Goal: Check status: Check status

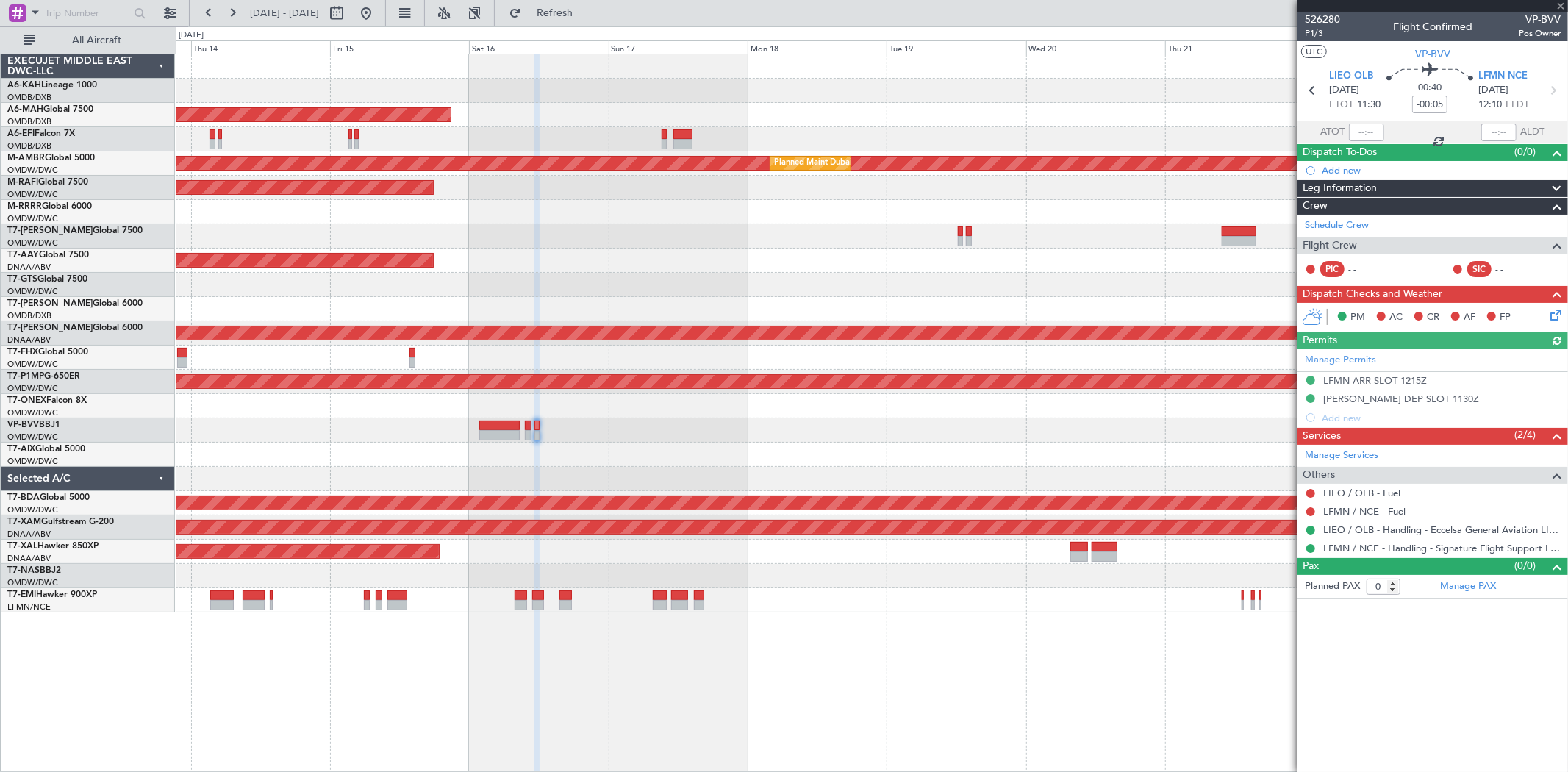
click at [529, 247] on div "Planned Maint [GEOGRAPHIC_DATA] ([GEOGRAPHIC_DATA] Intl) Planned Maint [GEOGRAP…" at bounding box center [871, 333] width 1392 height 558
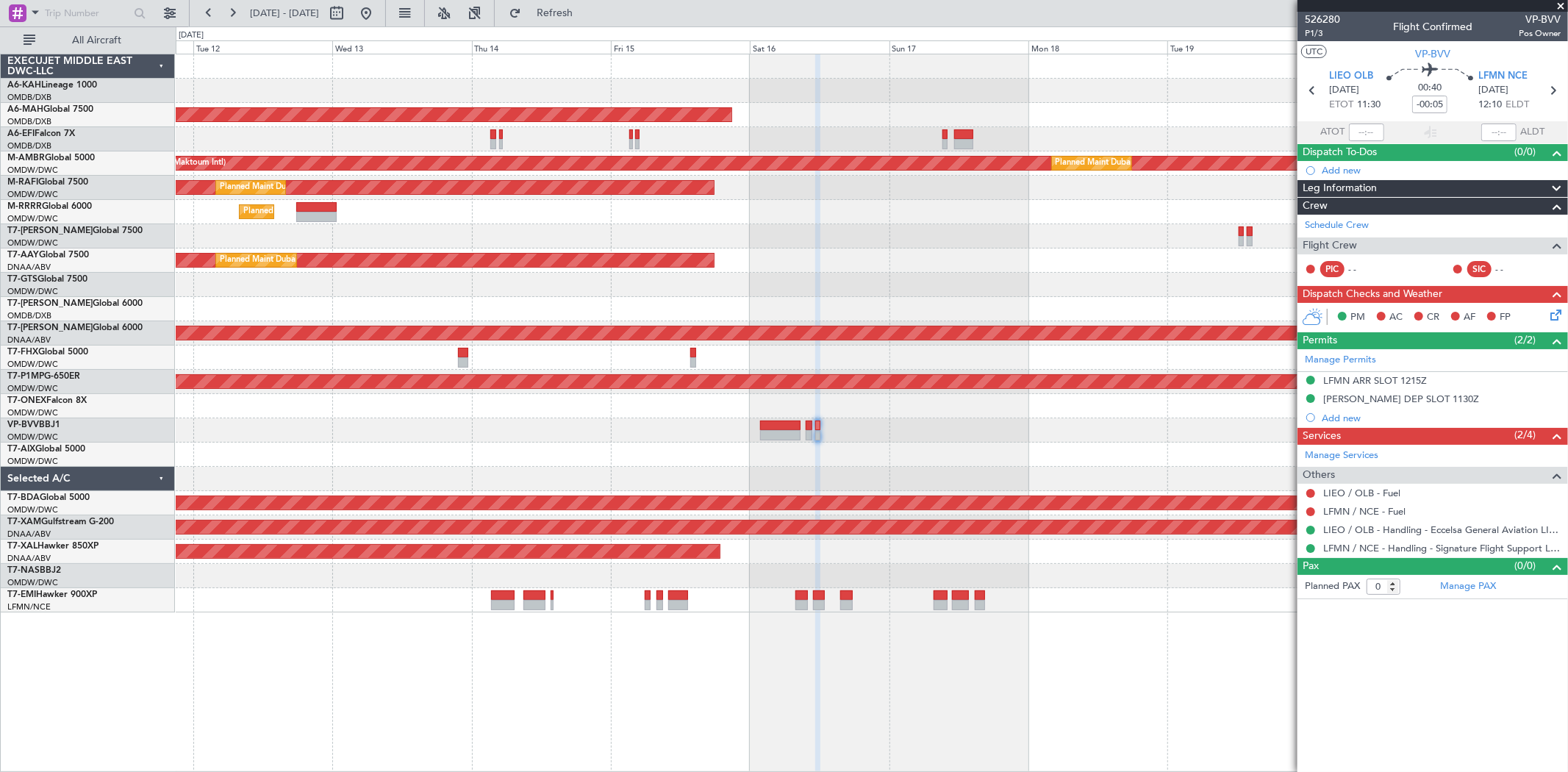
click at [846, 230] on div "Planned Maint [GEOGRAPHIC_DATA] ([GEOGRAPHIC_DATA] Intl) Unplanned Maint [GEOGR…" at bounding box center [871, 333] width 1392 height 558
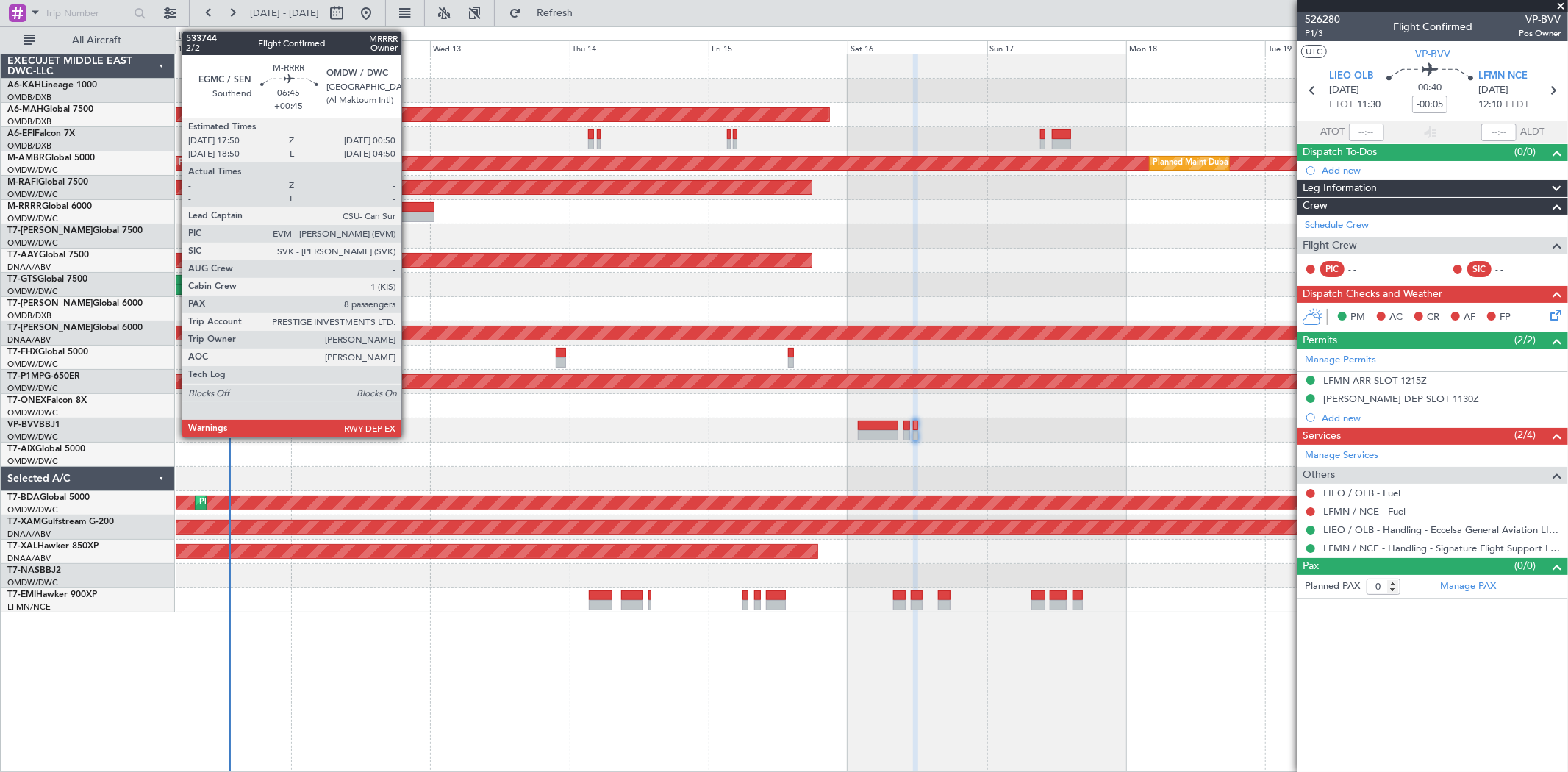
click at [409, 215] on div at bounding box center [415, 217] width 41 height 10
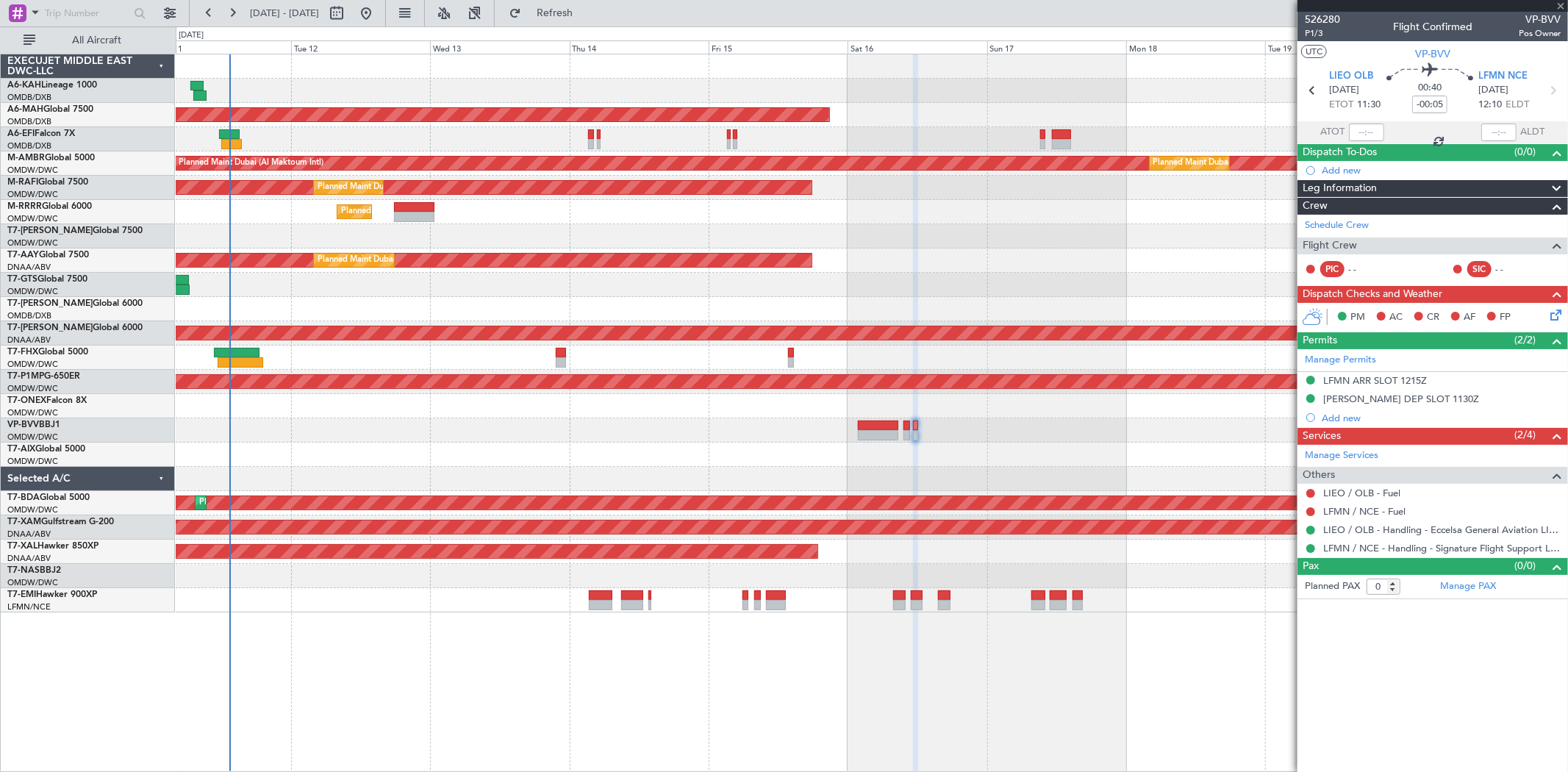
type input "+00:45"
type input "8"
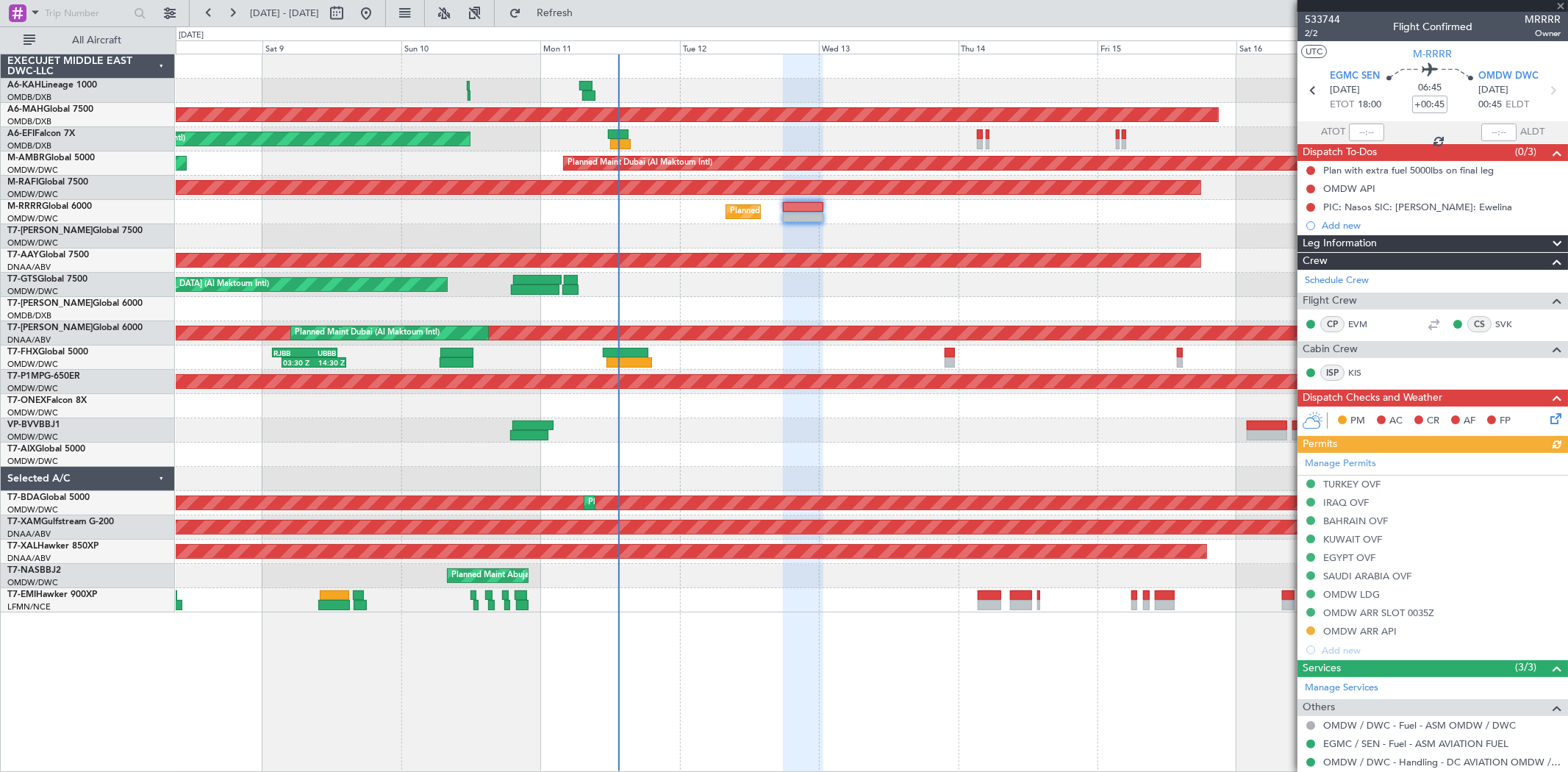
click at [769, 135] on div "Unplanned Maint [GEOGRAPHIC_DATA] ([GEOGRAPHIC_DATA] Intl)" at bounding box center [871, 139] width 1392 height 24
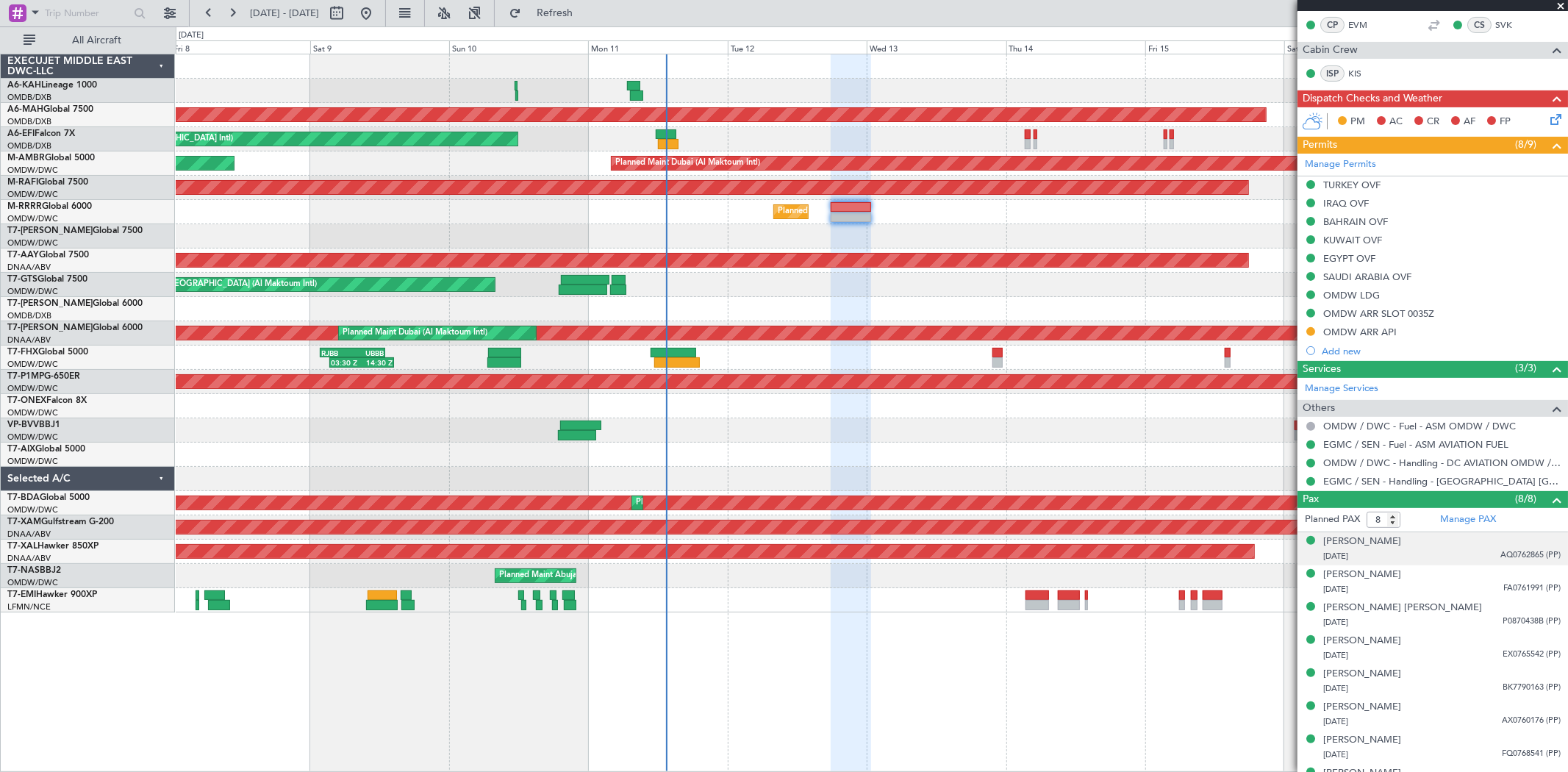
scroll to position [324, 0]
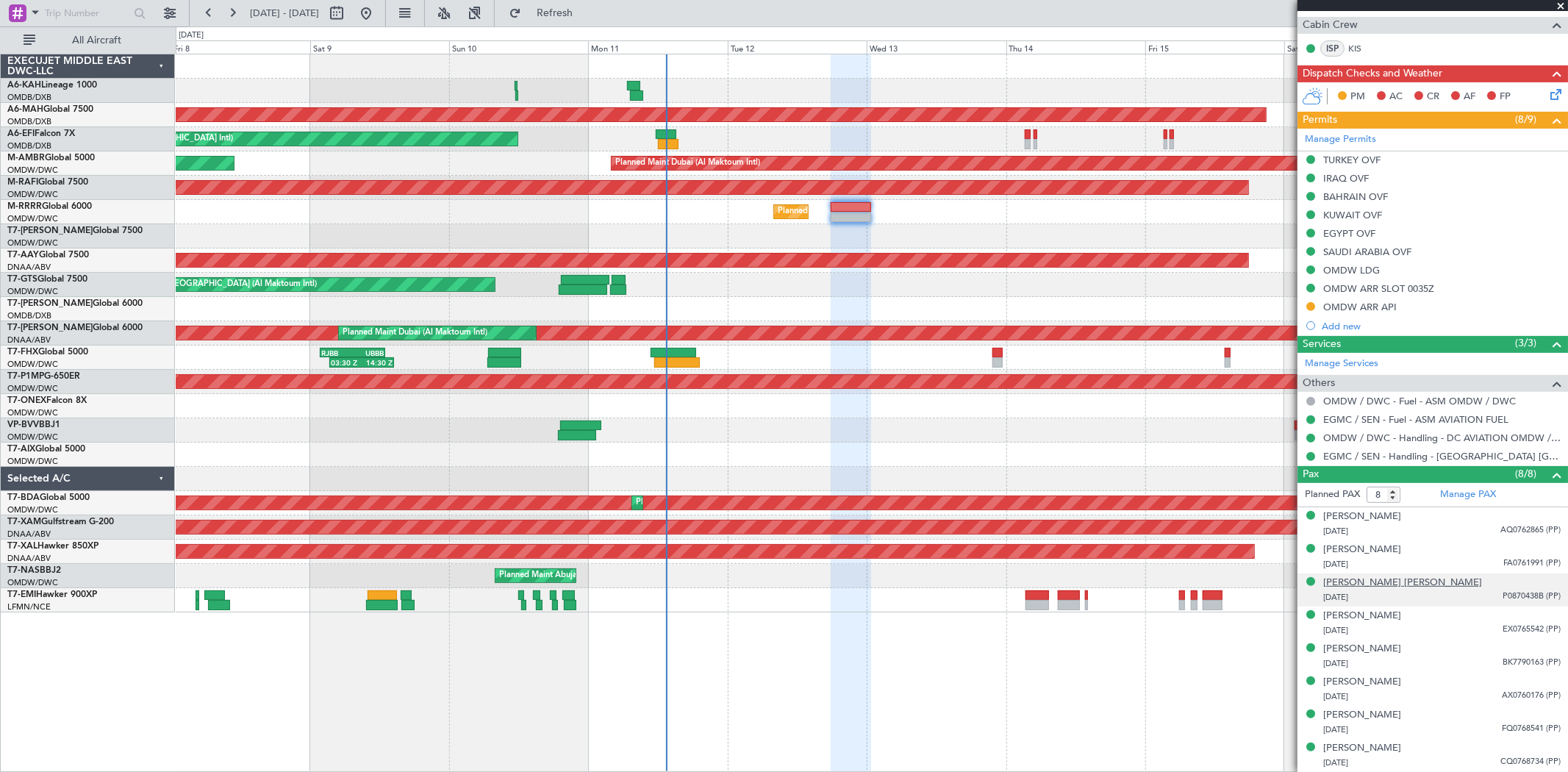
click at [1387, 577] on div "[PERSON_NAME] [PERSON_NAME]" at bounding box center [1403, 583] width 159 height 15
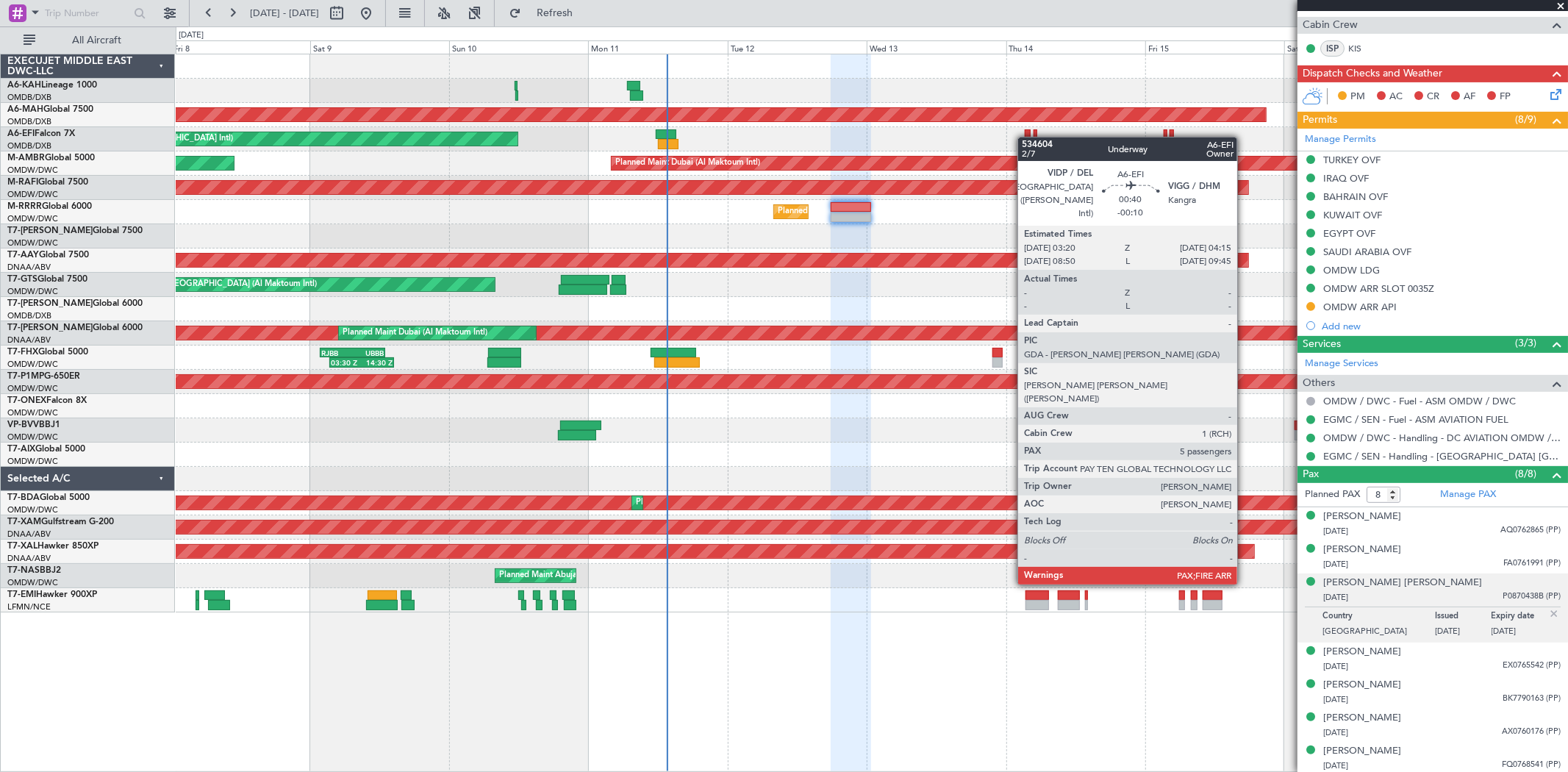
click at [1026, 138] on div "Unplanned Maint [GEOGRAPHIC_DATA] ([GEOGRAPHIC_DATA] Intl)" at bounding box center [871, 139] width 1392 height 24
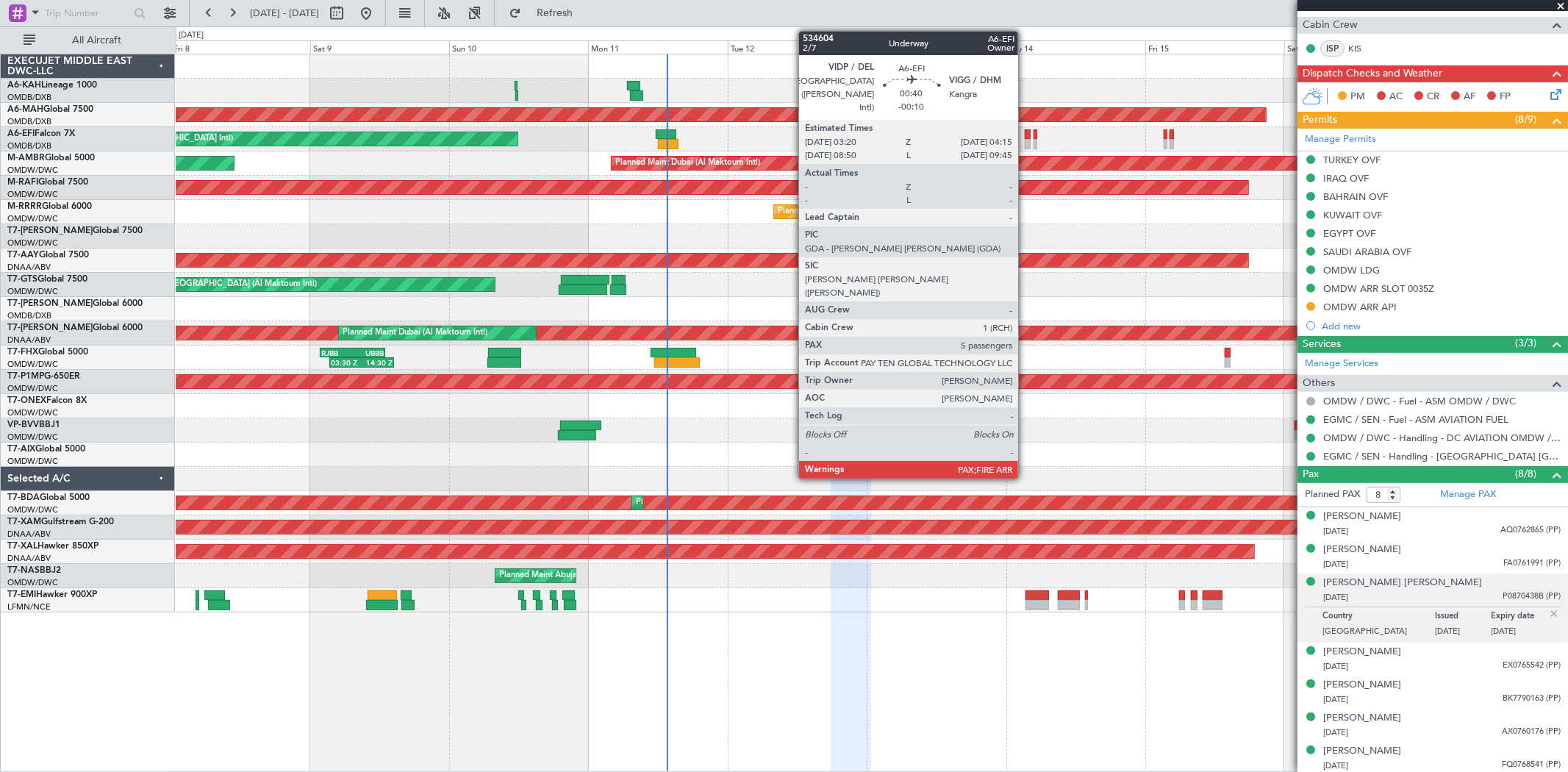
click at [1026, 138] on div at bounding box center [1028, 134] width 6 height 10
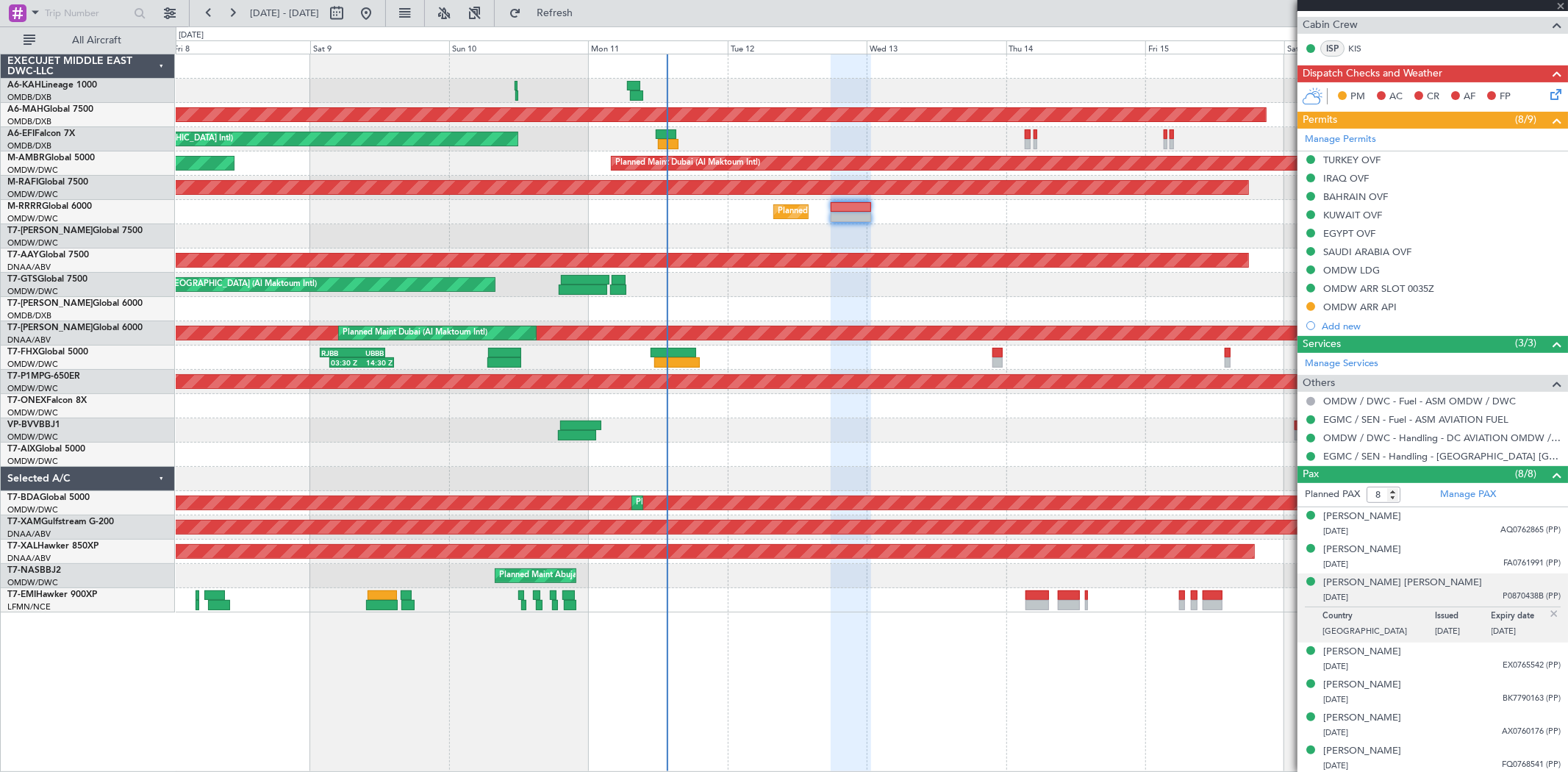
click at [1026, 144] on div at bounding box center [1028, 144] width 6 height 10
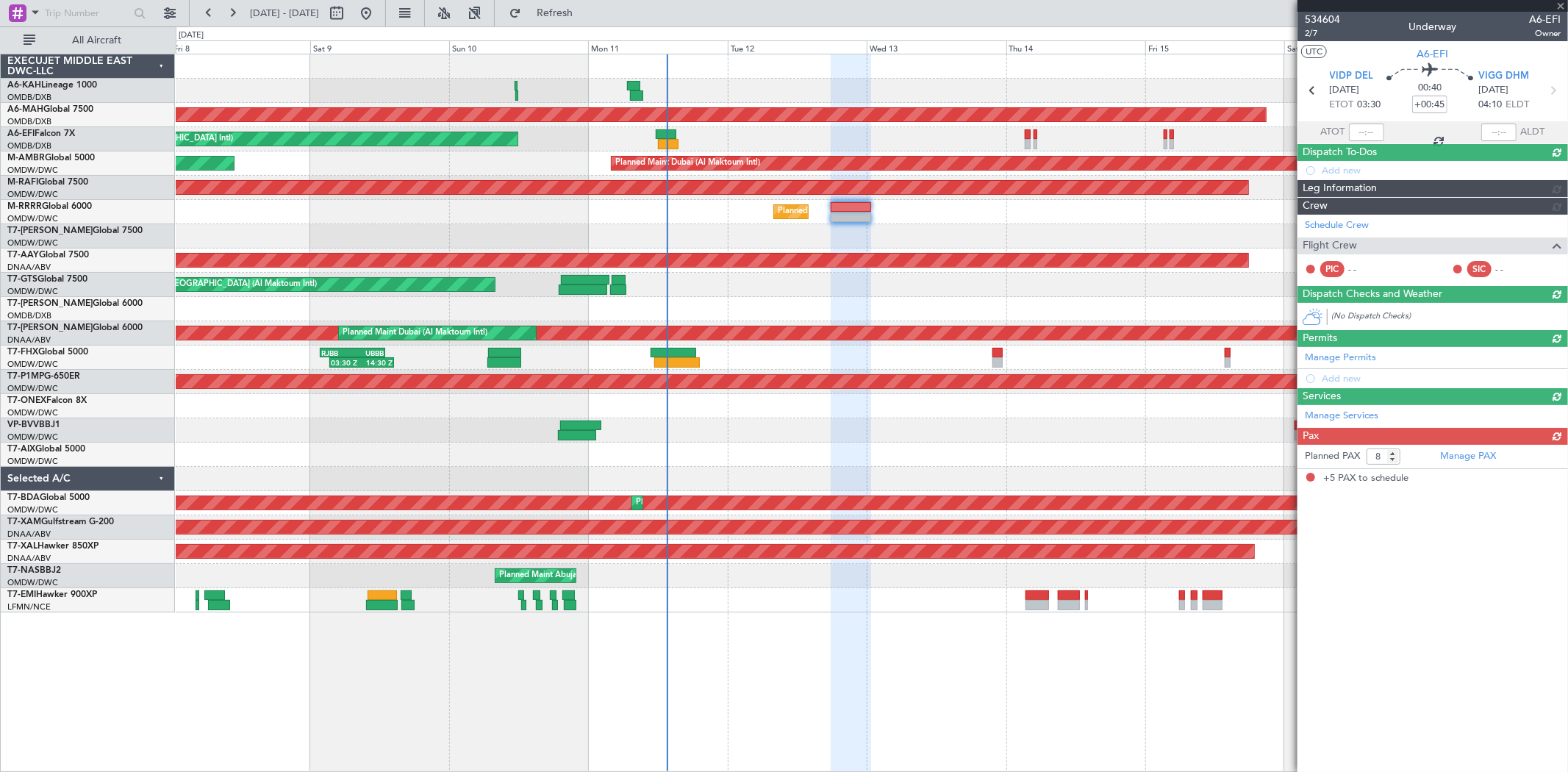
type input "-00:10"
type input "5"
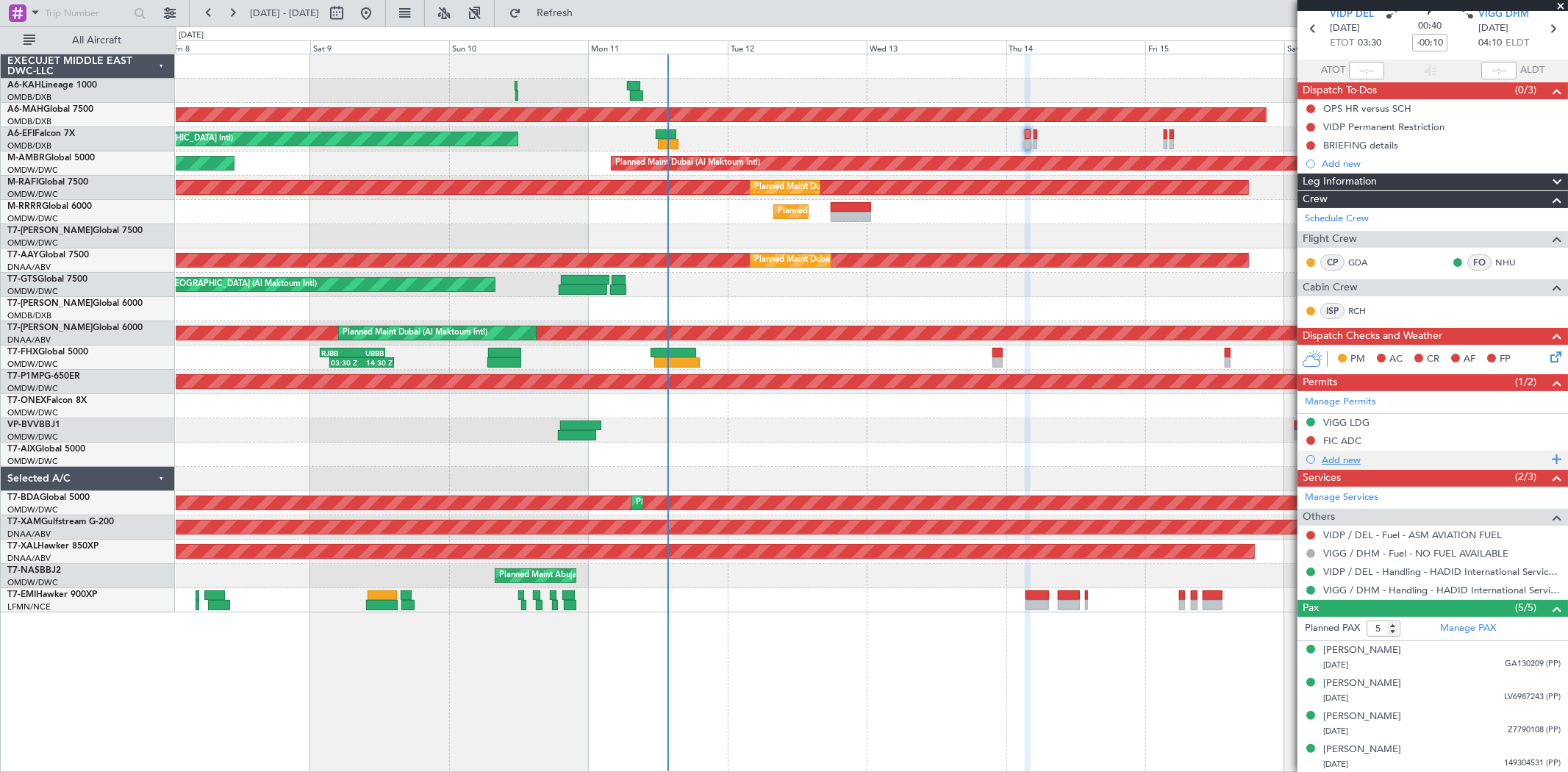
scroll to position [96, 0]
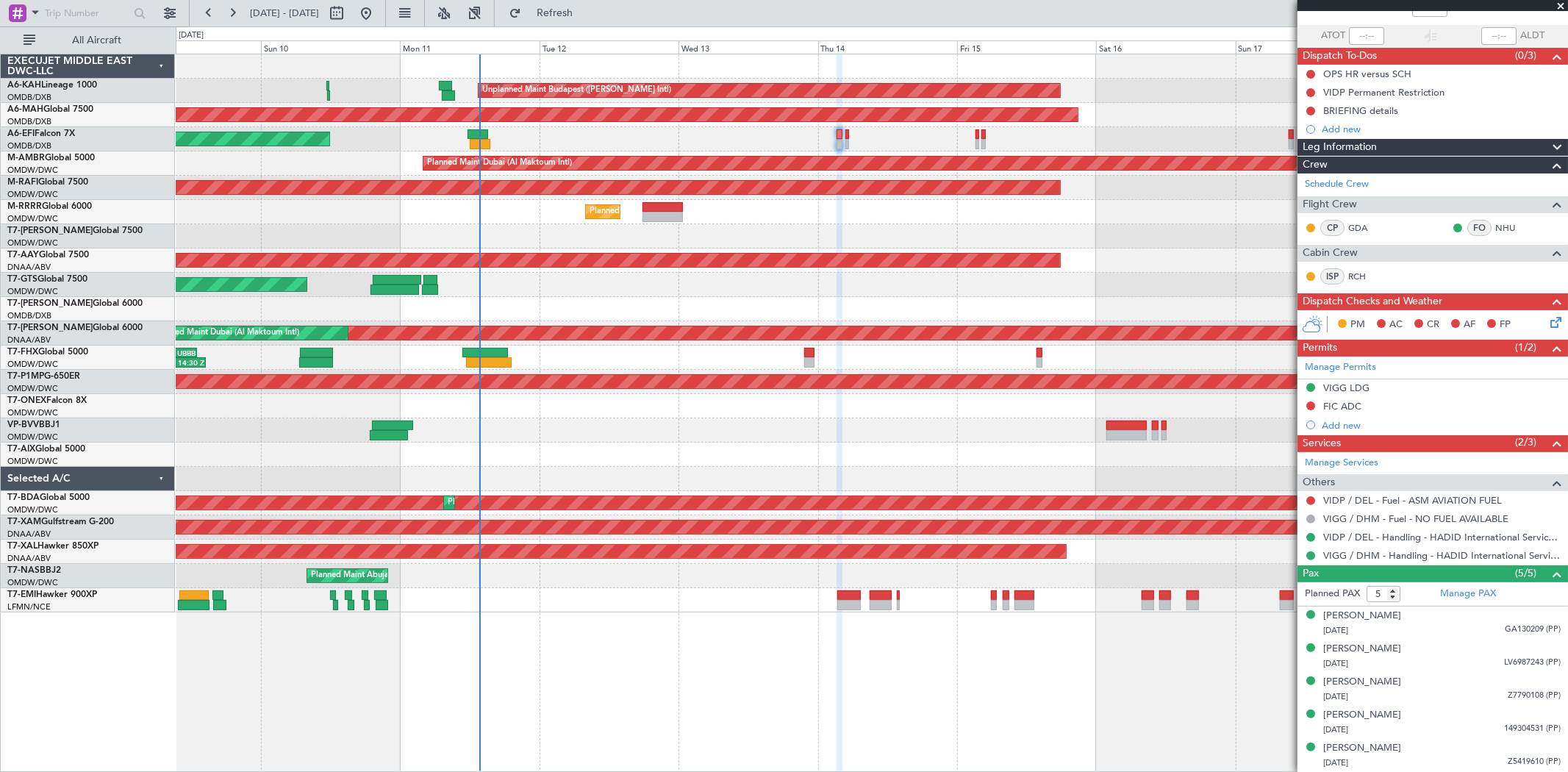
click at [952, 138] on div "Unplanned Maint [GEOGRAPHIC_DATA] ([GEOGRAPHIC_DATA] Intl)" at bounding box center [871, 139] width 1392 height 24
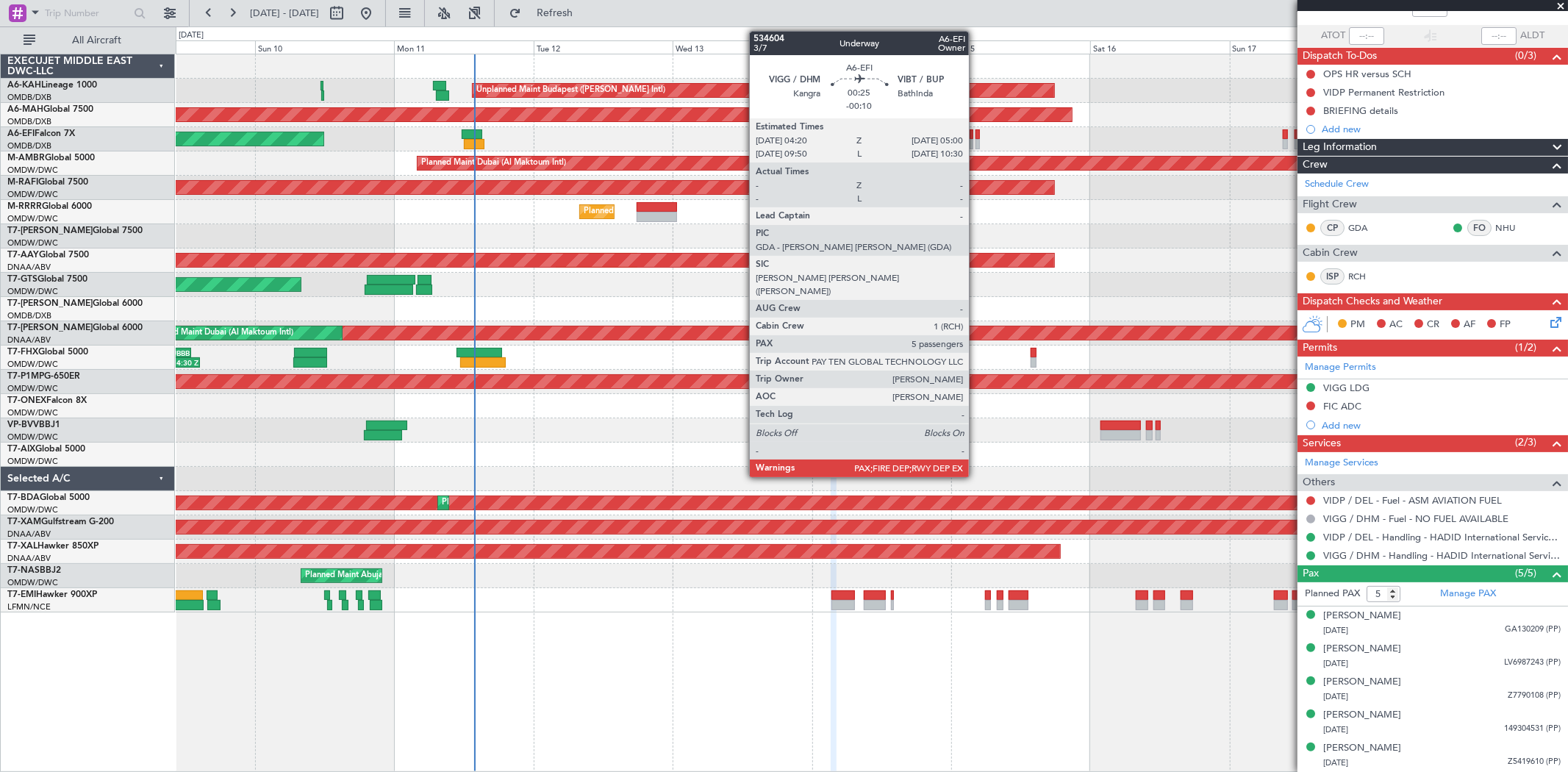
click at [977, 141] on div at bounding box center [978, 144] width 4 height 10
